Goal: Task Accomplishment & Management: Complete application form

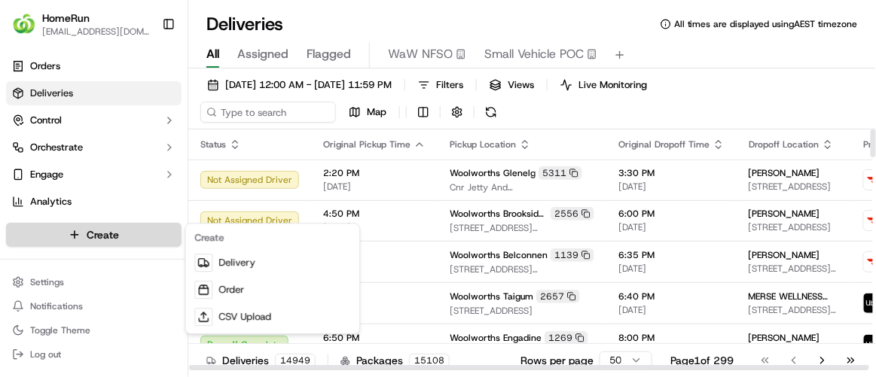
click at [132, 230] on html "HomeRun [EMAIL_ADDRESS][DOMAIN_NAME] Toggle Sidebar Orders Deliveries Control O…" at bounding box center [438, 188] width 876 height 377
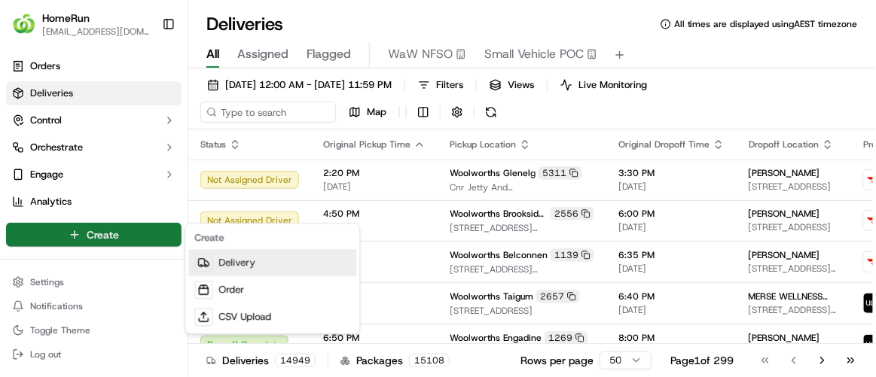
click at [258, 264] on link "Delivery" at bounding box center [272, 262] width 168 height 27
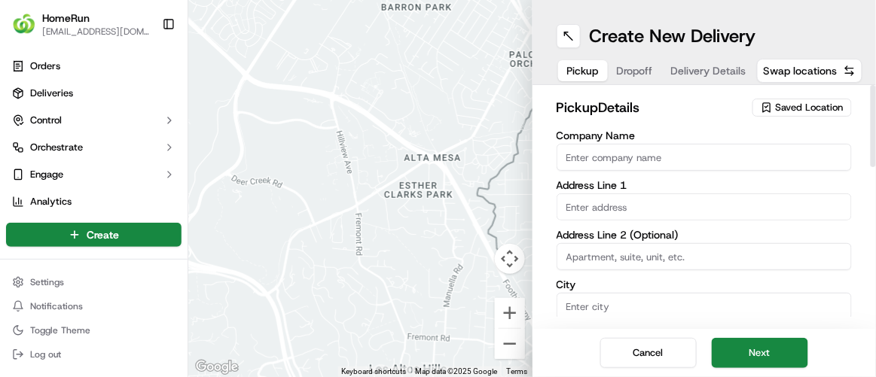
click at [792, 104] on span "Saved Location" at bounding box center [810, 108] width 68 height 14
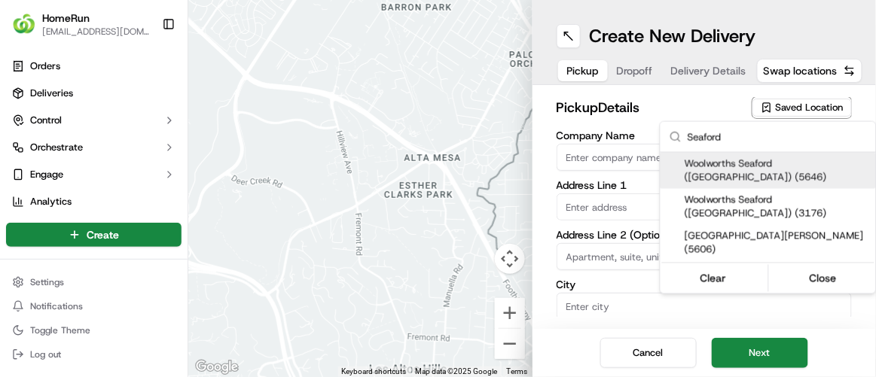
type input "Seaford"
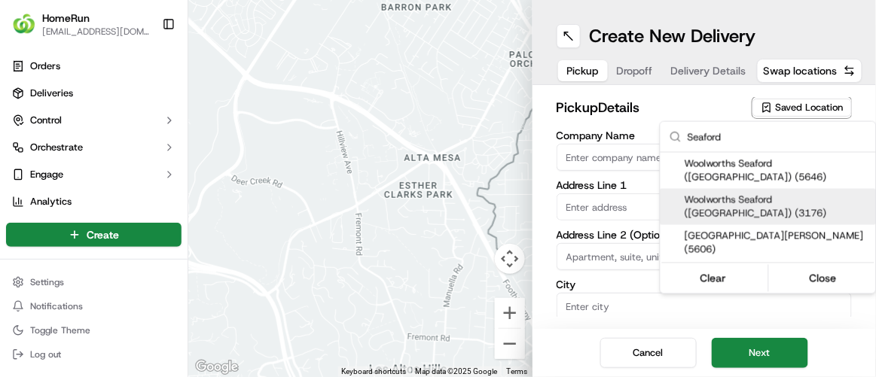
click at [708, 194] on span "Woolworths Seaford ([GEOGRAPHIC_DATA]) (3176)" at bounding box center [777, 207] width 185 height 27
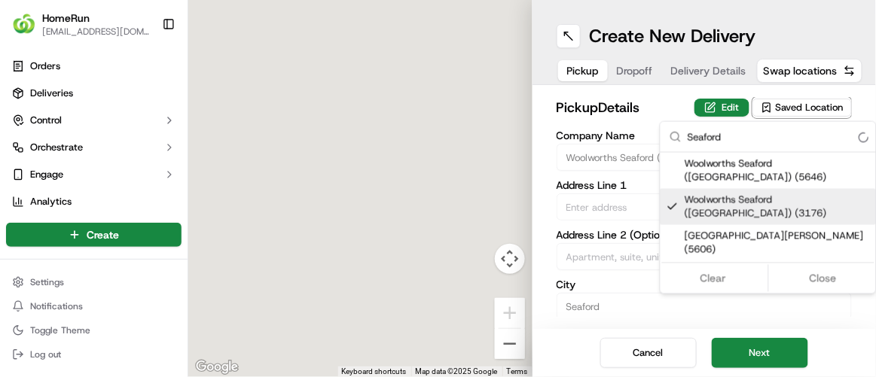
type input "Woolworths Seaford ([GEOGRAPHIC_DATA])"
type input "[GEOGRAPHIC_DATA]"
type input "Seaford"
type input "AU"
type input "VIC"
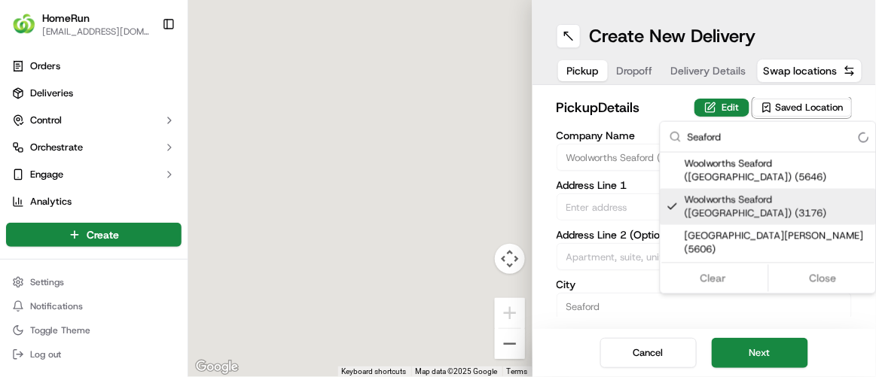
type input "3198"
type input "Manager"
type input "[PHONE_NUMBER]"
type textarea "Collect via Direct-to-Boot Drive Thru. Enter carpark from [GEOGRAPHIC_DATA]. Us…"
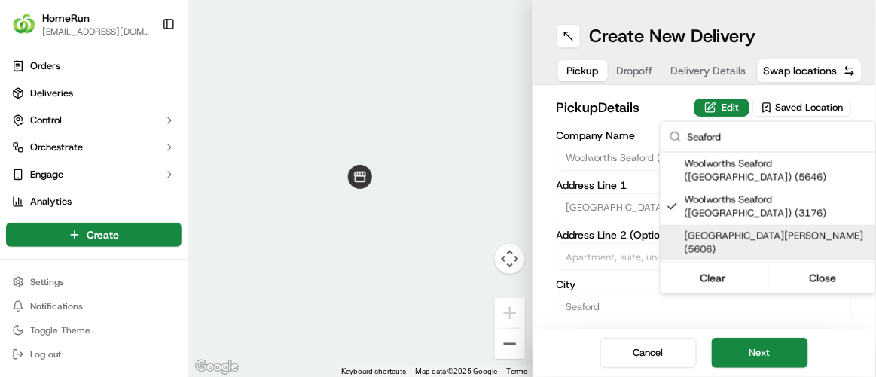
click at [627, 299] on html "HomeRun [EMAIL_ADDRESS][DOMAIN_NAME] Toggle Sidebar Orders Deliveries Control O…" at bounding box center [438, 188] width 876 height 377
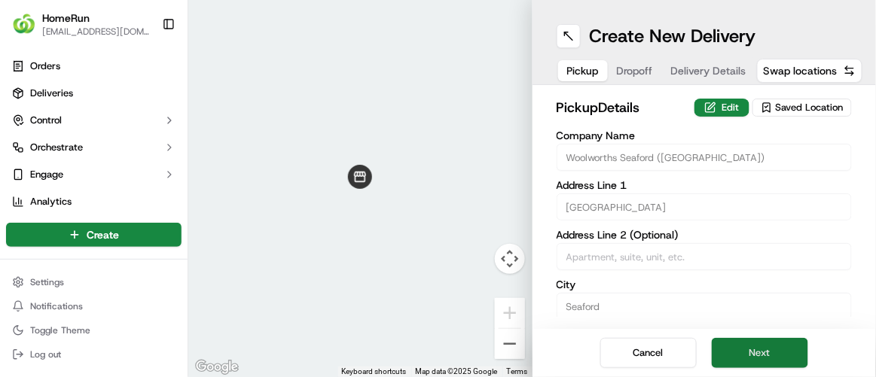
click at [763, 352] on button "Next" at bounding box center [760, 353] width 96 height 30
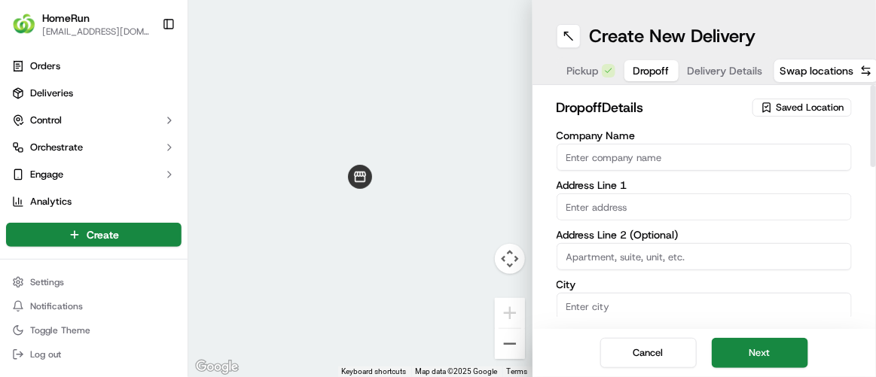
click at [569, 151] on input "Company Name" at bounding box center [705, 157] width 296 height 27
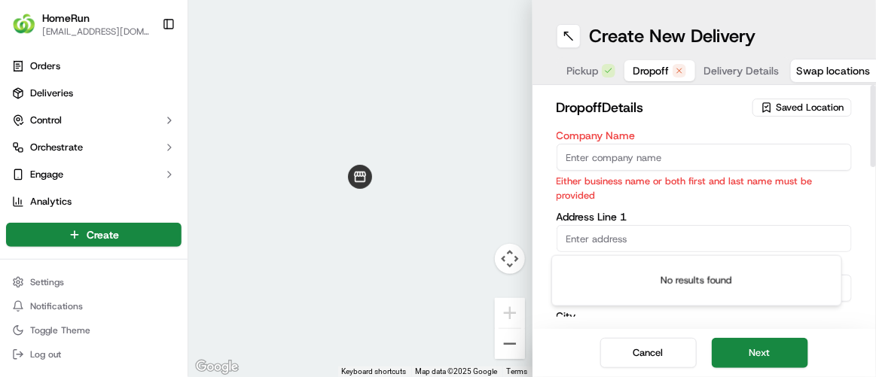
click at [560, 228] on div "Company Name Either business name or both first and last name must be provided …" at bounding box center [705, 304] width 296 height 348
click at [682, 102] on h2 "dropoff Details" at bounding box center [651, 107] width 188 height 21
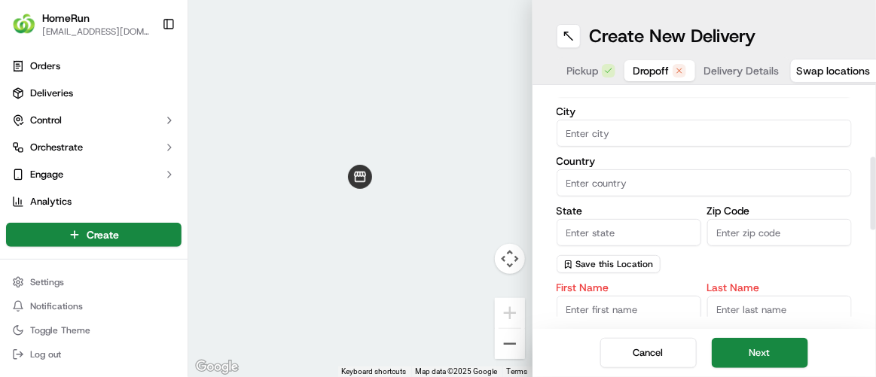
scroll to position [273, 0]
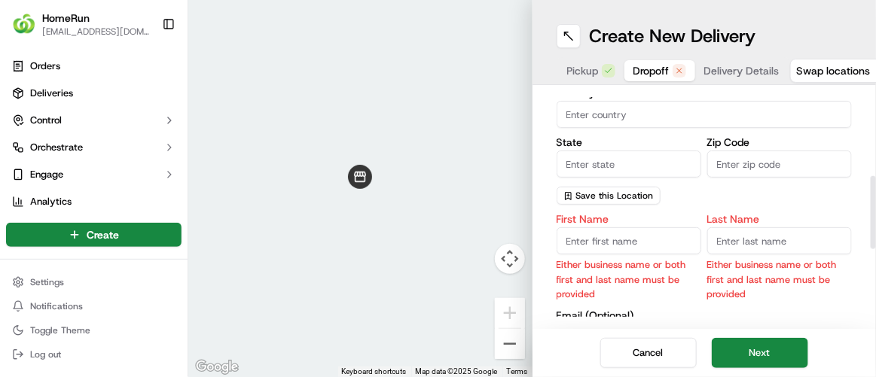
click at [596, 239] on input "First Name" at bounding box center [629, 240] width 145 height 27
type input "[PERSON_NAME]"
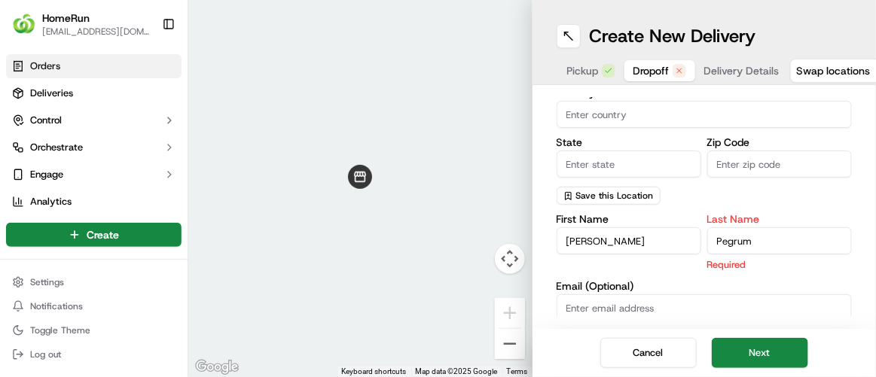
type input "Pegrum"
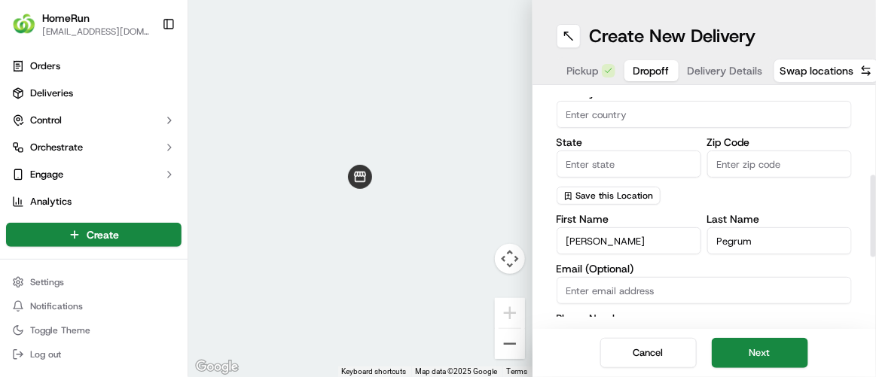
click at [584, 285] on input "Email (Optional)" at bounding box center [705, 290] width 296 height 27
paste input "[STREET_ADDRESS][PERSON_NAME]"
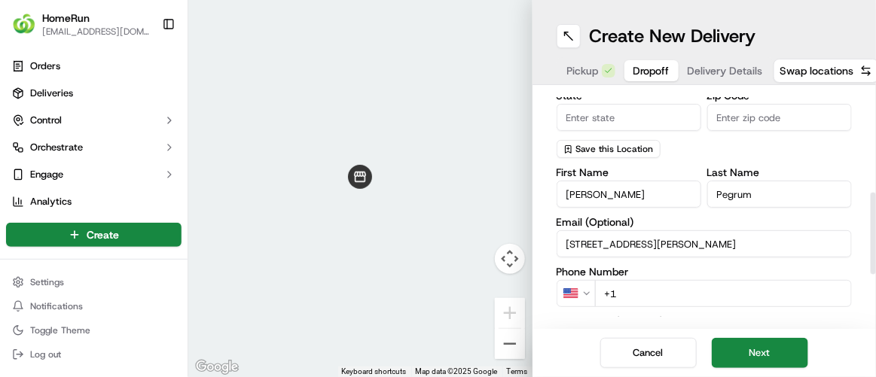
scroll to position [310, 0]
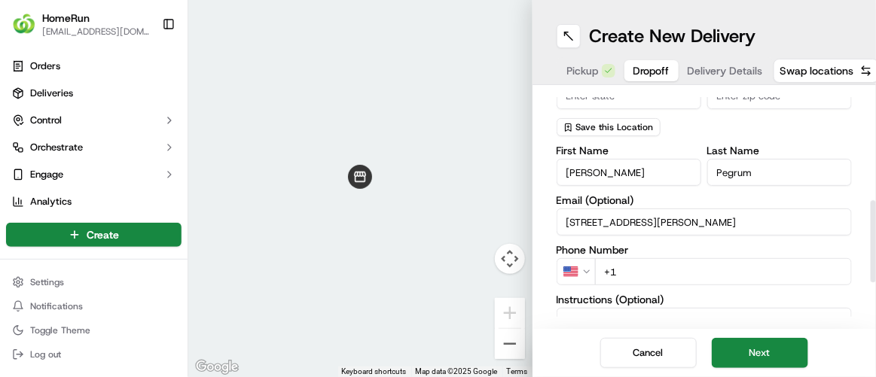
click at [636, 230] on input "[STREET_ADDRESS][PERSON_NAME]" at bounding box center [705, 222] width 296 height 27
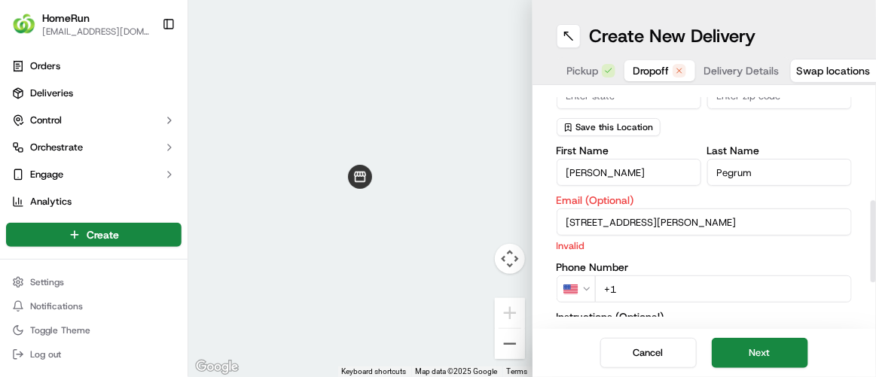
scroll to position [0, 0]
click at [628, 238] on div "First Name [PERSON_NAME] Last Name [PERSON_NAME] Email (Optional) [STREET_ADDRE…" at bounding box center [705, 304] width 296 height 318
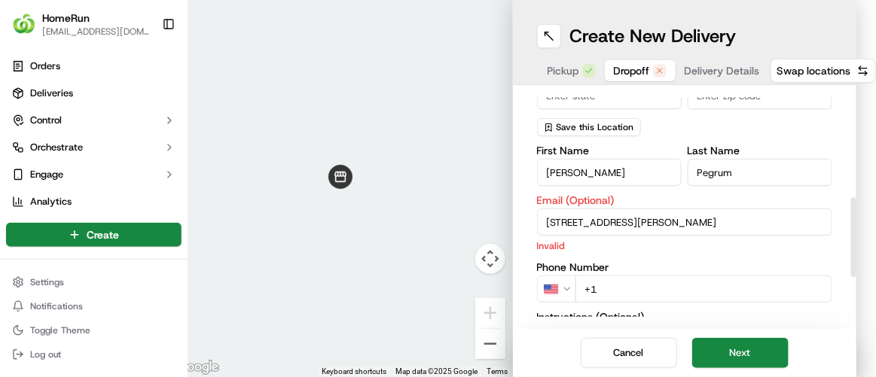
drag, startPoint x: 629, startPoint y: 223, endPoint x: 938, endPoint y: 224, distance: 309.6
click at [875, 224] on html "HomeRun [EMAIL_ADDRESS][DOMAIN_NAME] Toggle Sidebar Orders Deliveries Control O…" at bounding box center [438, 188] width 876 height 377
type input "[STREET_ADDRESS],"
drag, startPoint x: 623, startPoint y: 215, endPoint x: 482, endPoint y: 217, distance: 140.9
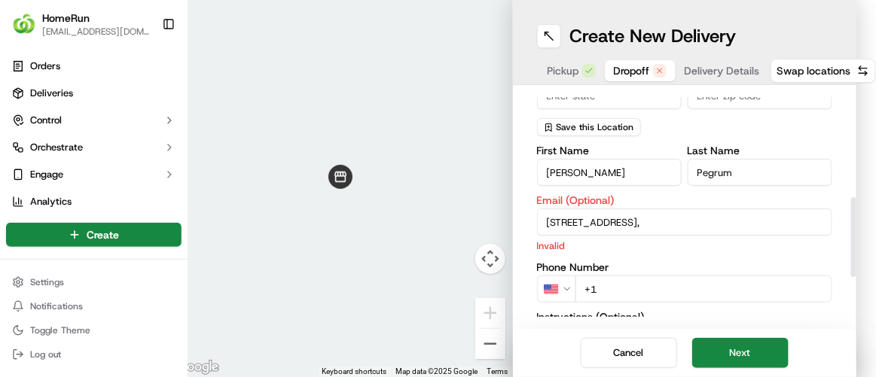
click at [482, 217] on div "To navigate the map with touch gestures double-tap and hold your finger on the …" at bounding box center [513, 188] width 688 height 377
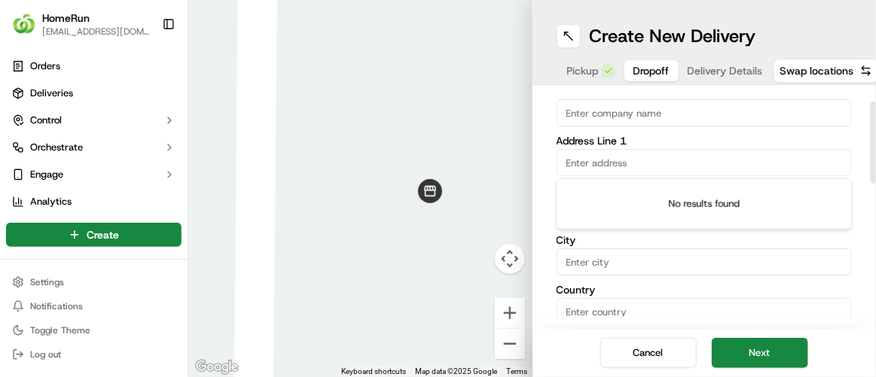
click at [550, 147] on div "dropoff Details Saved Location Company Name Address Line 1 Address Line 2 (Opti…" at bounding box center [705, 207] width 344 height 244
paste input "[STREET_ADDRESS][PERSON_NAME]"
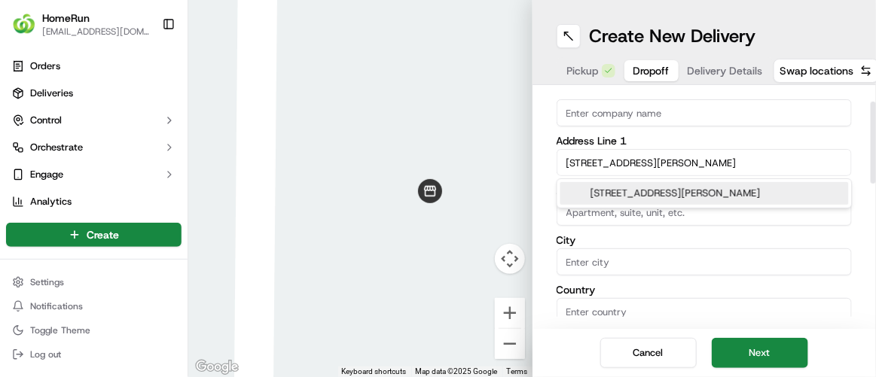
click at [638, 193] on div "[STREET_ADDRESS][PERSON_NAME]" at bounding box center [704, 193] width 288 height 23
type input "[STREET_ADDRESS][PERSON_NAME]"
type input "Carrum Downs"
type input "[GEOGRAPHIC_DATA]"
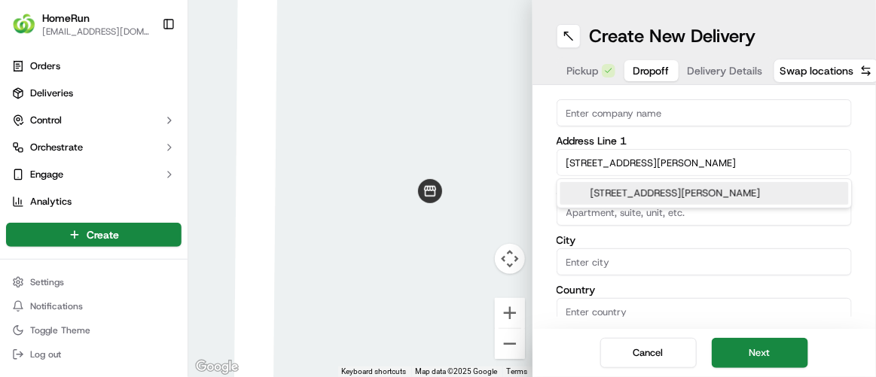
type input "VIC"
type input "3201"
type input "[STREET_ADDRESS]"
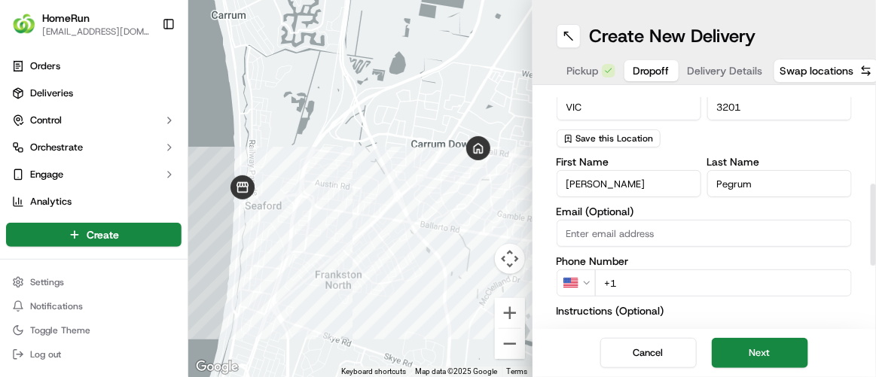
scroll to position [342, 0]
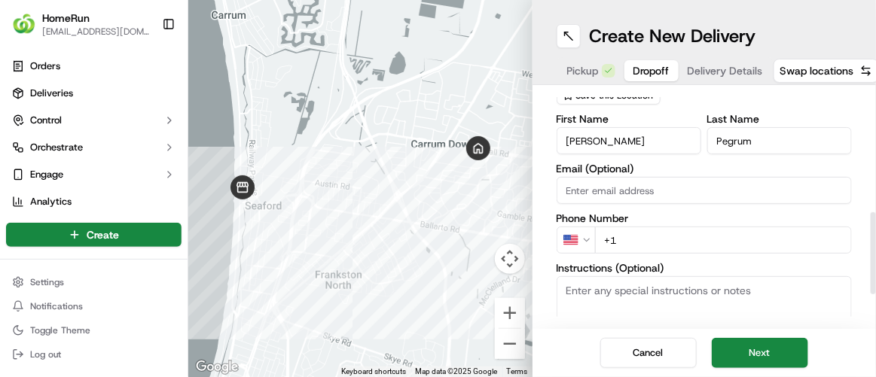
click at [645, 239] on input "+1" at bounding box center [724, 240] width 258 height 27
paste input "0457934479"
click at [590, 234] on html "HomeRun [EMAIL_ADDRESS][DOMAIN_NAME] Toggle Sidebar Orders Deliveries Control O…" at bounding box center [438, 188] width 876 height 377
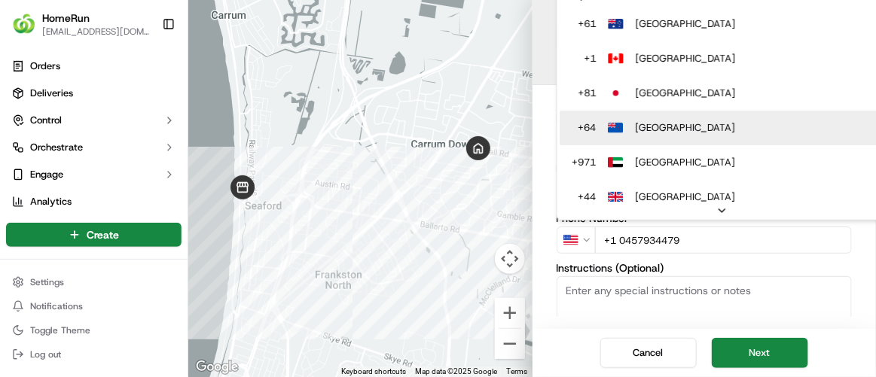
scroll to position [0, 0]
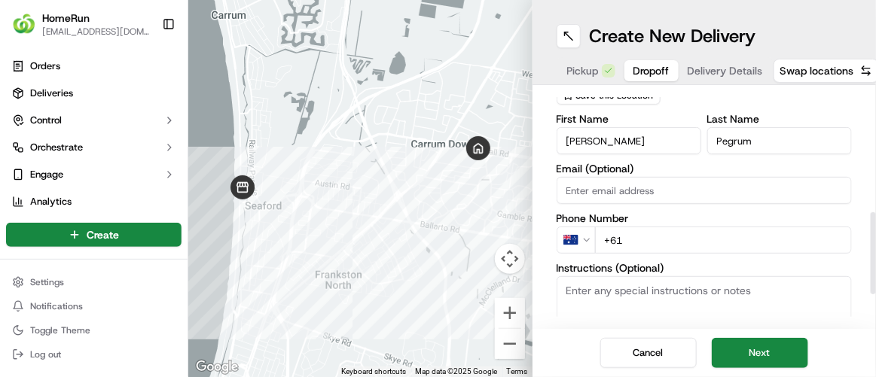
click at [647, 240] on input "+61" at bounding box center [724, 240] width 258 height 27
paste input "0457 934 479"
type input "[PHONE_NUMBER]"
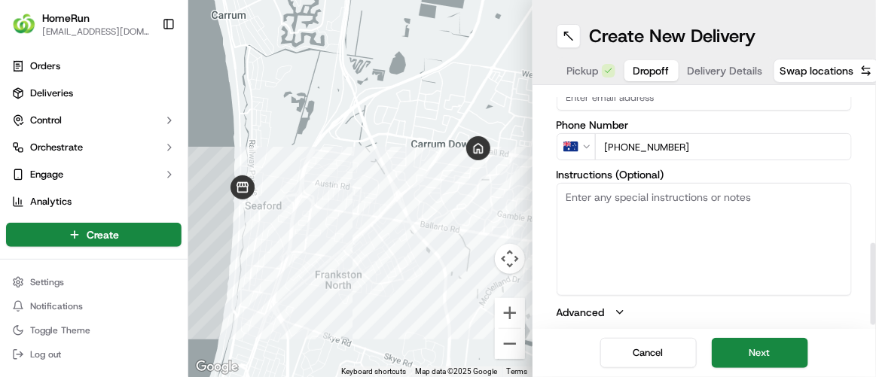
scroll to position [438, 0]
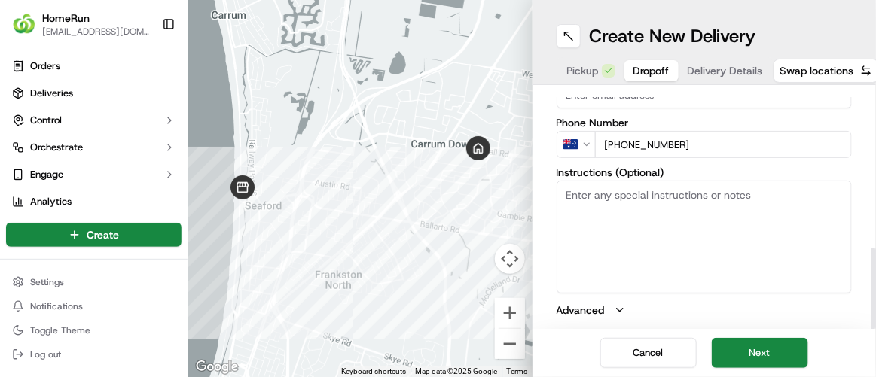
click at [592, 209] on textarea "Instructions (Optional)" at bounding box center [705, 237] width 296 height 113
paste textarea "CAN LEAVE UNATTENDED DA: 8494721-270173756 Can be left at gate I’ll be home to …"
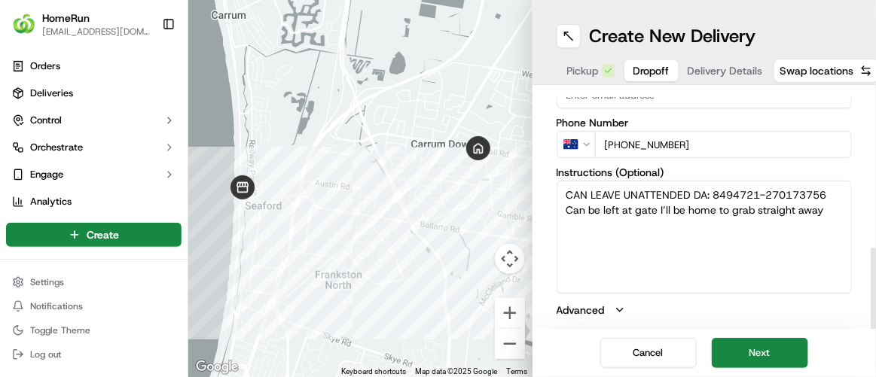
drag, startPoint x: 827, startPoint y: 191, endPoint x: 688, endPoint y: 193, distance: 138.6
click at [688, 193] on textarea "CAN LEAVE UNATTENDED DA: 8494721-270173756 Can be left at gate I’ll be home to …" at bounding box center [705, 237] width 296 height 113
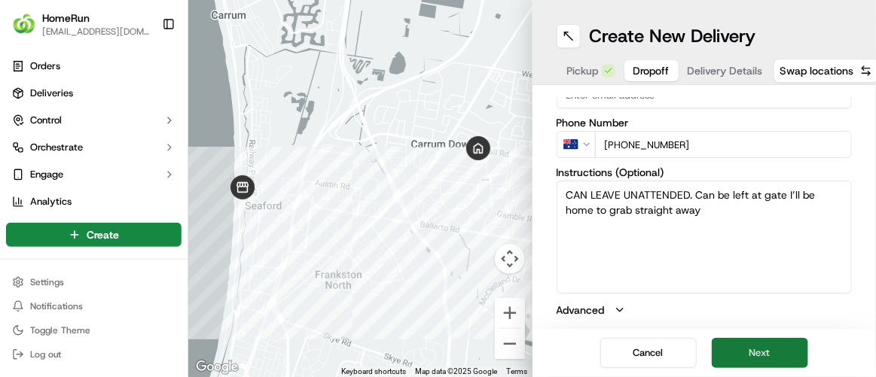
type textarea "CAN LEAVE UNATTENDED. Can be left at gate I’ll be home to grab straight away"
click at [764, 355] on button "Next" at bounding box center [760, 353] width 96 height 30
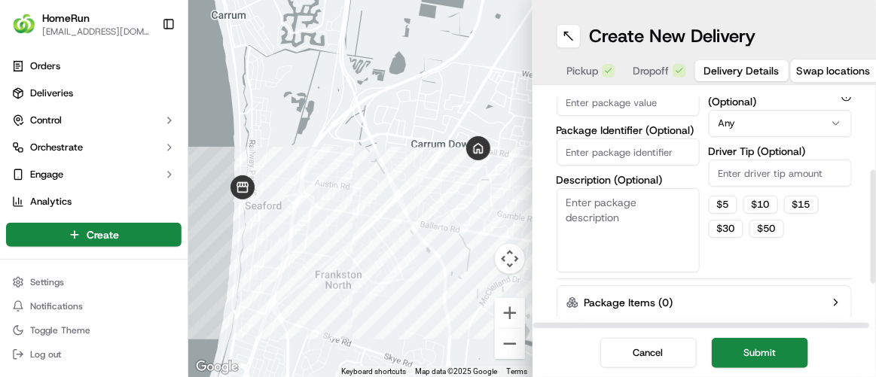
scroll to position [0, 0]
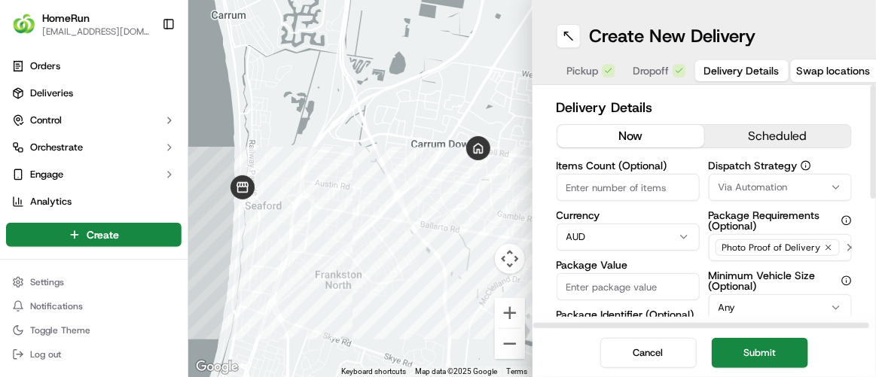
click at [642, 131] on button "now" at bounding box center [630, 136] width 147 height 23
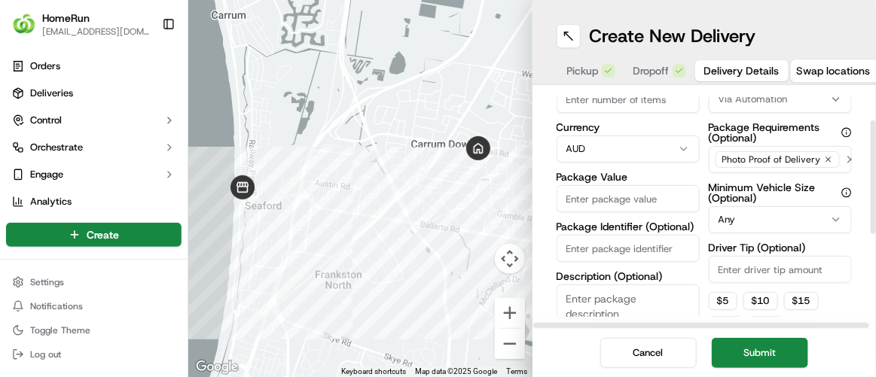
scroll to position [68, 0]
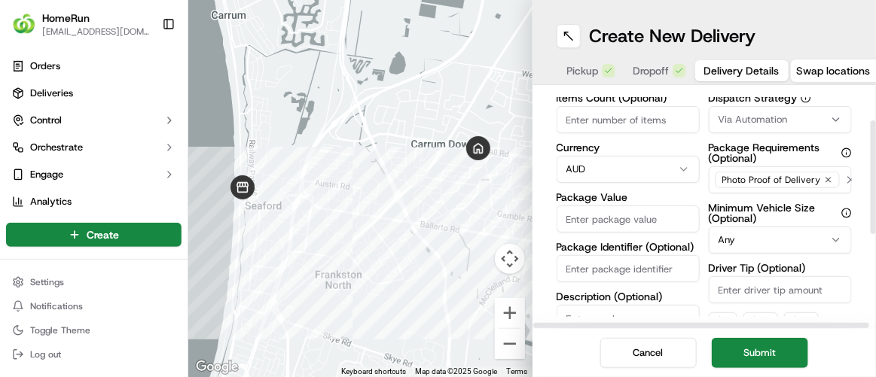
click at [821, 173] on div "Photo Proof of Delivery" at bounding box center [778, 180] width 124 height 17
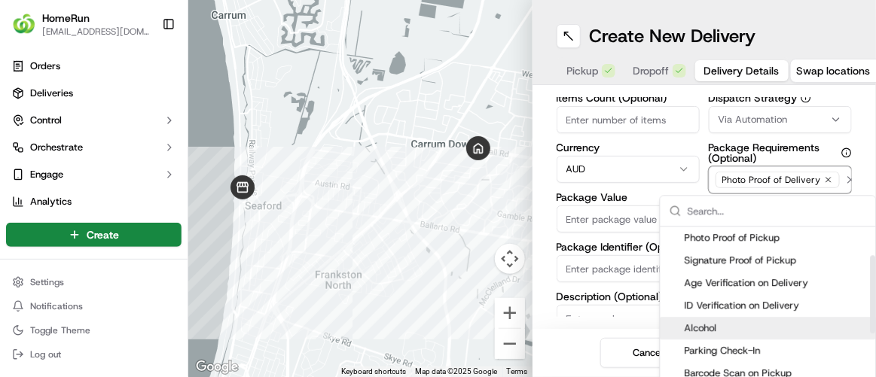
click at [737, 326] on span "Alcohol" at bounding box center [777, 329] width 185 height 14
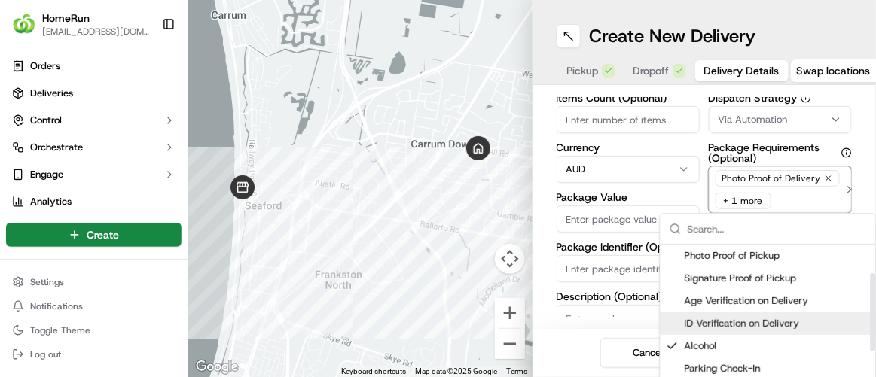
click at [686, 322] on span "ID Verification on Delivery" at bounding box center [777, 324] width 185 height 14
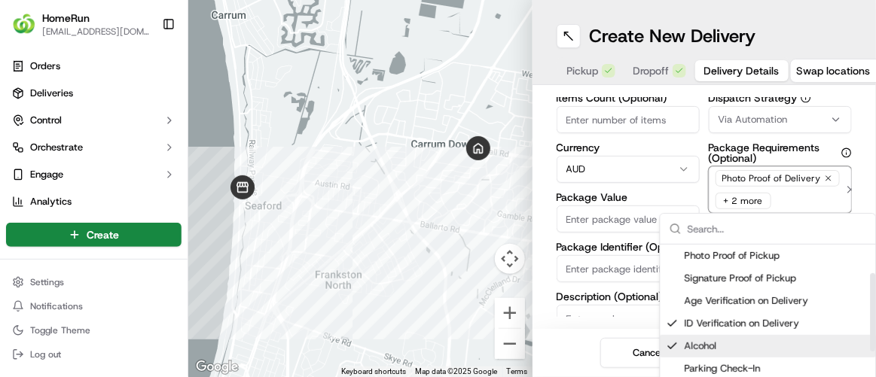
click at [670, 346] on div "Suggestions" at bounding box center [673, 346] width 12 height 12
